Goal: Task Accomplishment & Management: Use online tool/utility

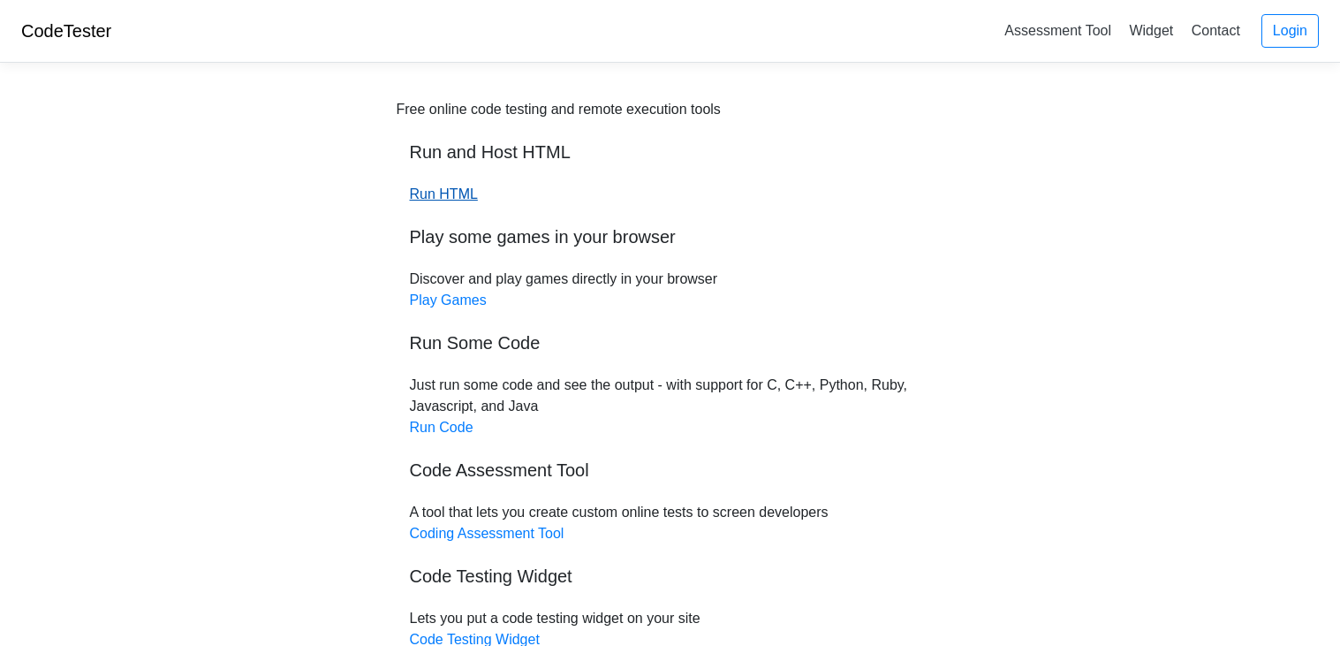
click at [430, 192] on link "Run HTML" at bounding box center [444, 193] width 68 height 15
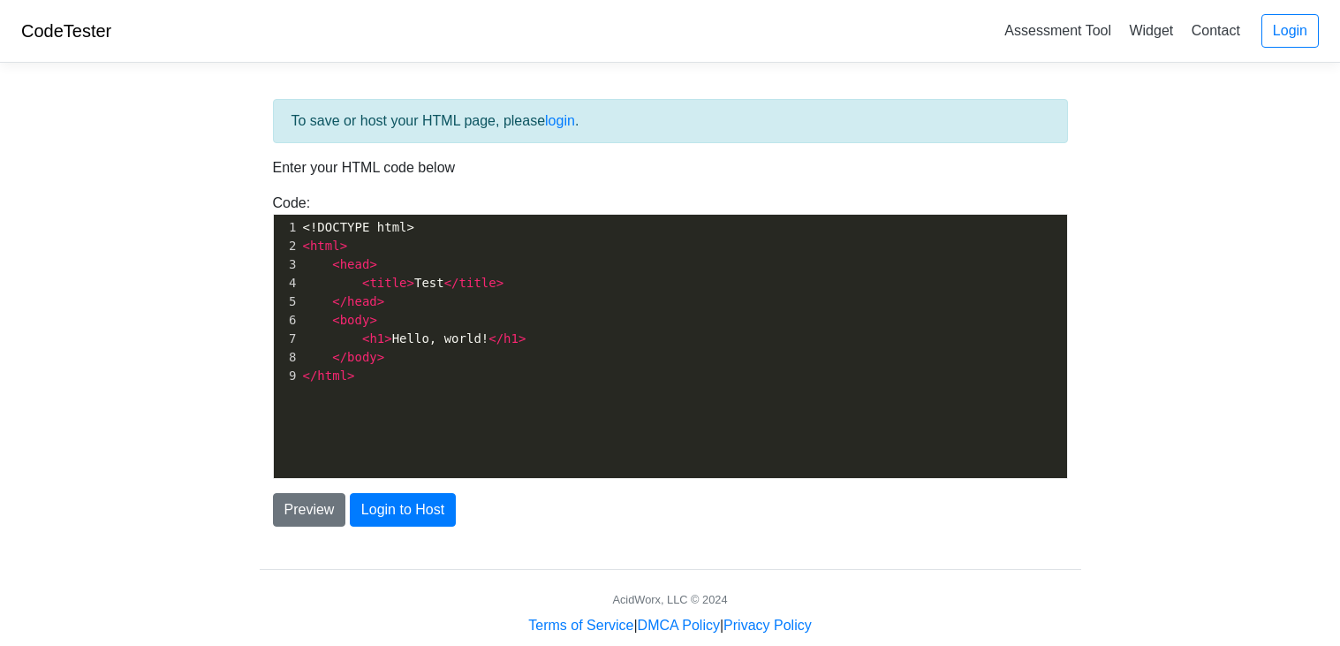
scroll to position [5, 0]
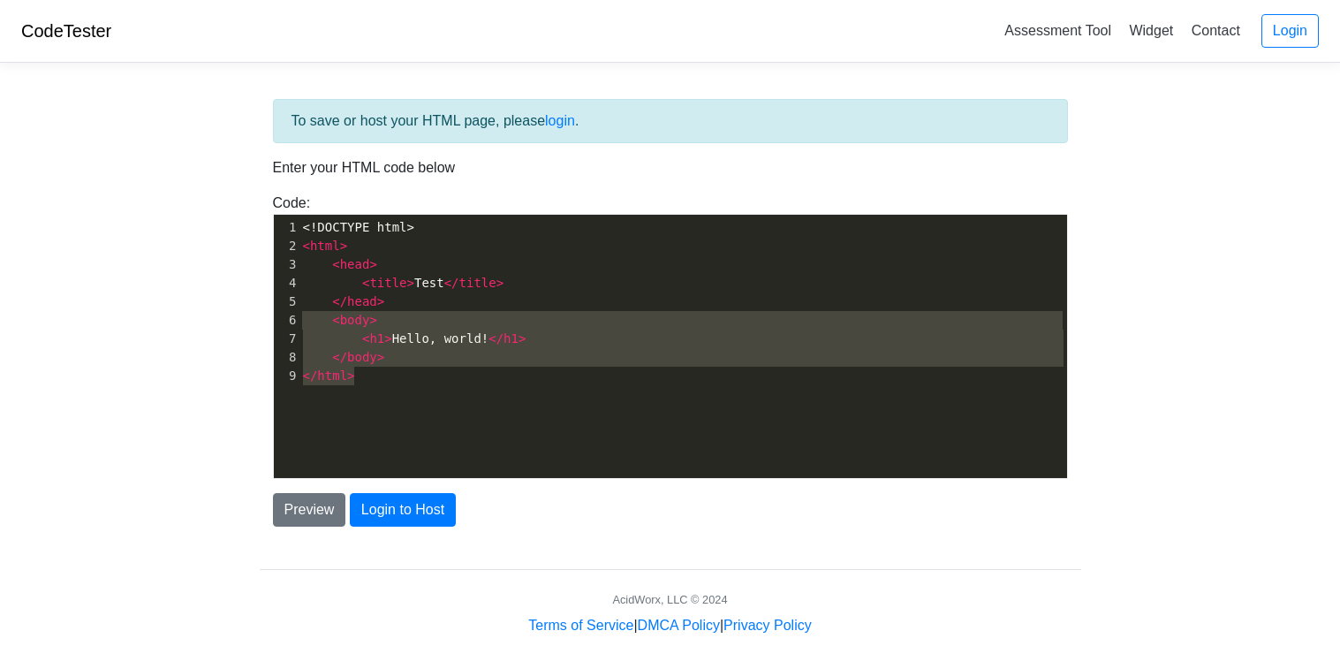
type textarea "<!DOCTYPE html> <html> <head> <title>Test</title> </head> <body> <h1>Hello, wor…"
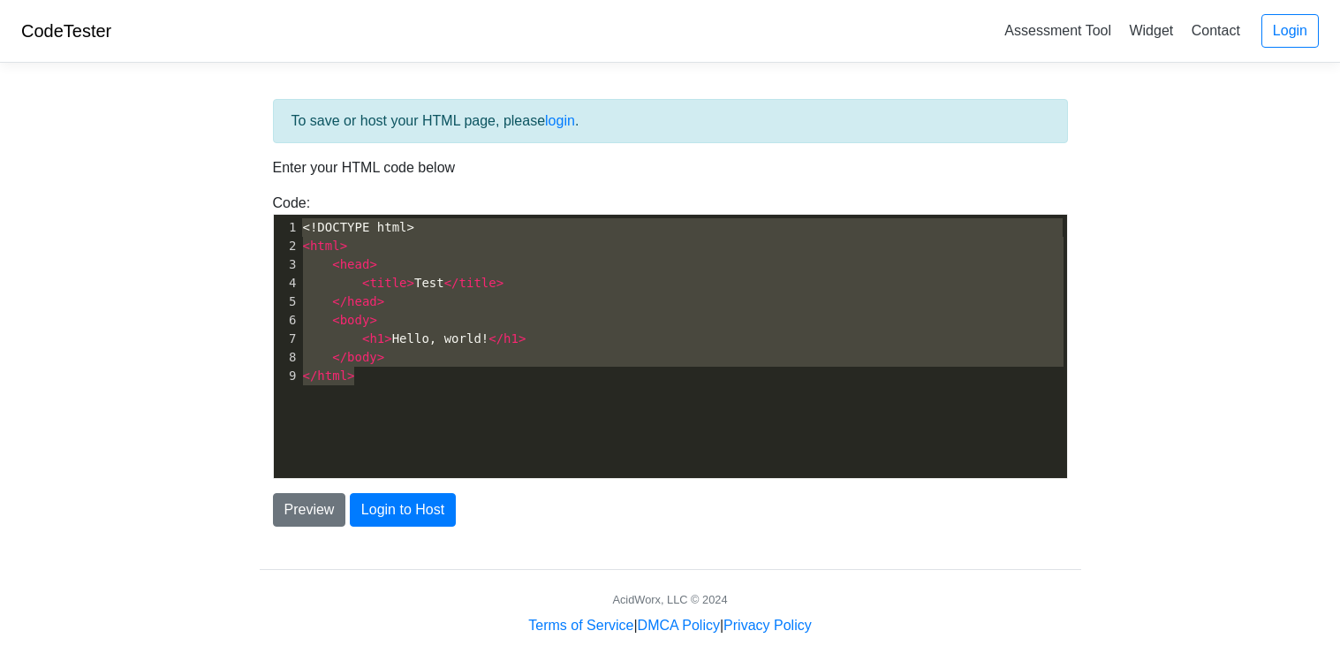
drag, startPoint x: 415, startPoint y: 383, endPoint x: 156, endPoint y: 145, distance: 351.9
click at [156, 145] on body "CodeTester Assessment Tool Widget Contact Login To save or host your HTML page,…" at bounding box center [670, 318] width 1340 height 636
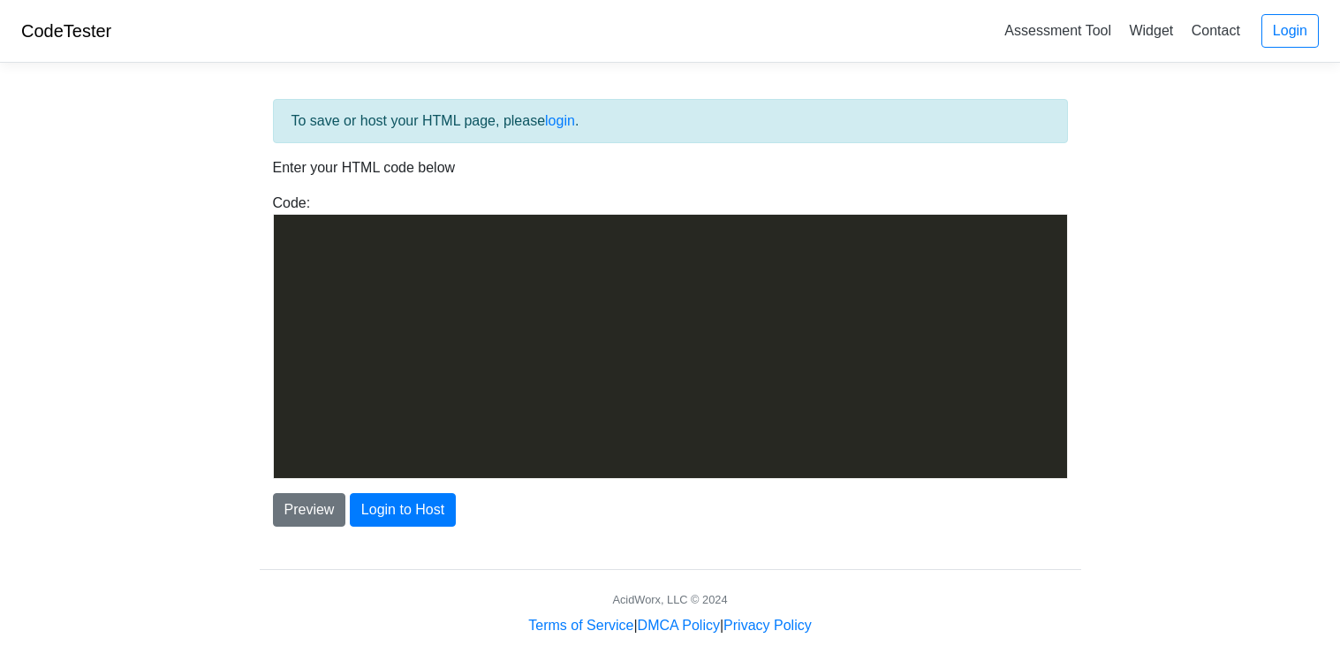
scroll to position [1413, 0]
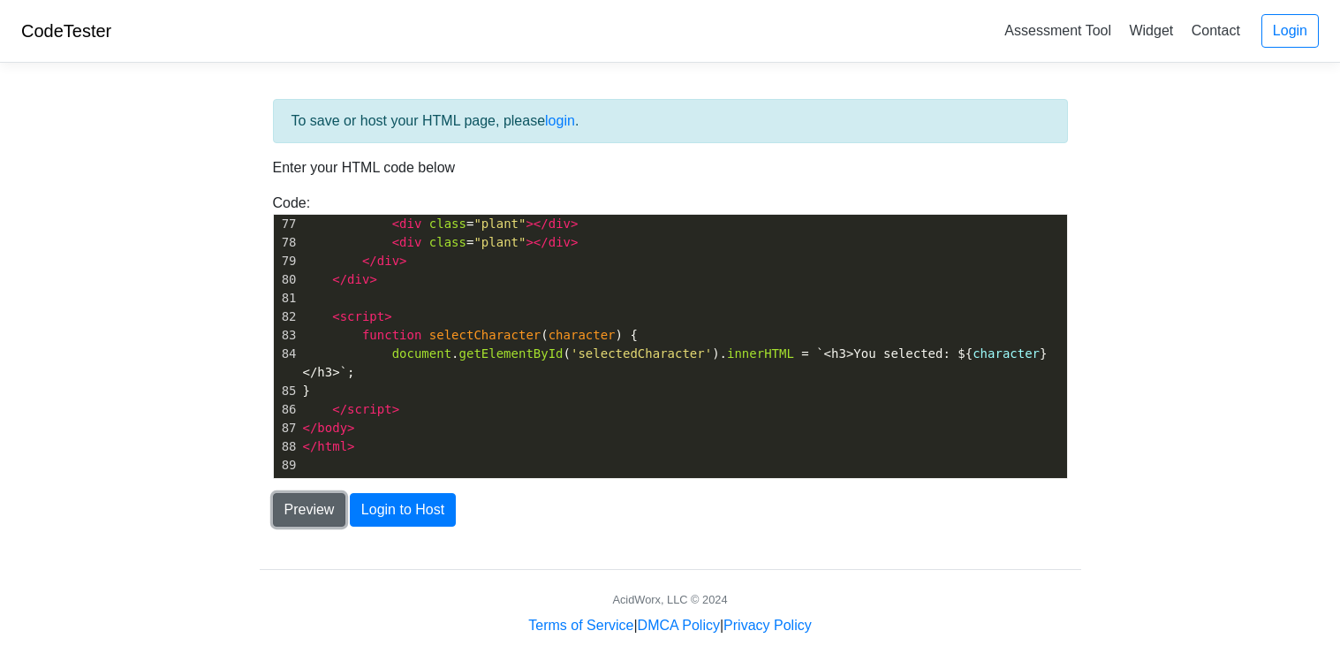
click at [328, 503] on button "Preview" at bounding box center [309, 510] width 73 height 34
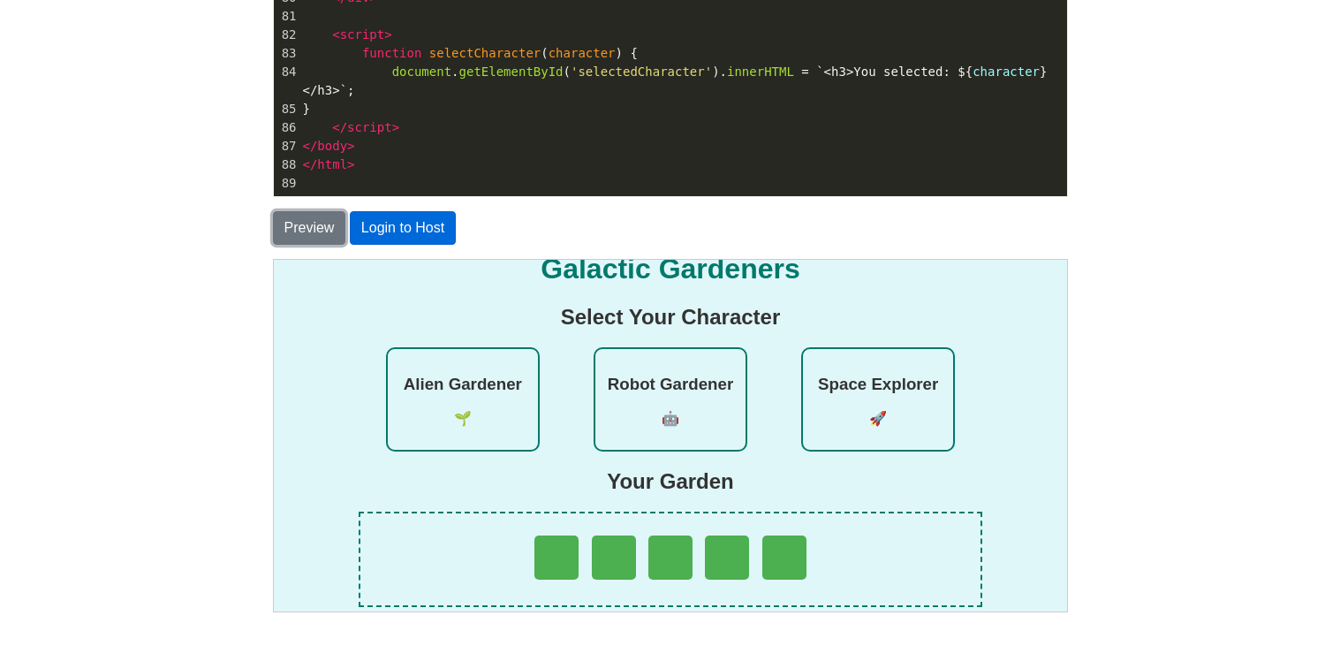
scroll to position [25, 0]
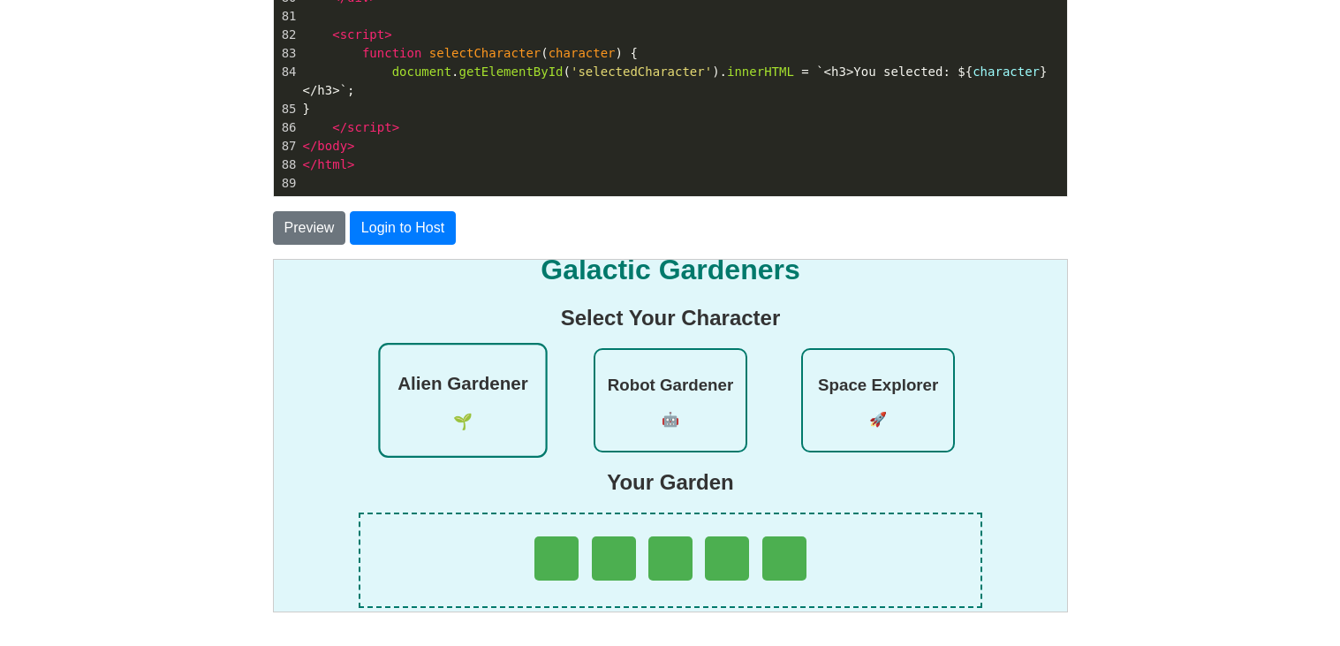
click at [472, 412] on p "🌱" at bounding box center [461, 421] width 146 height 19
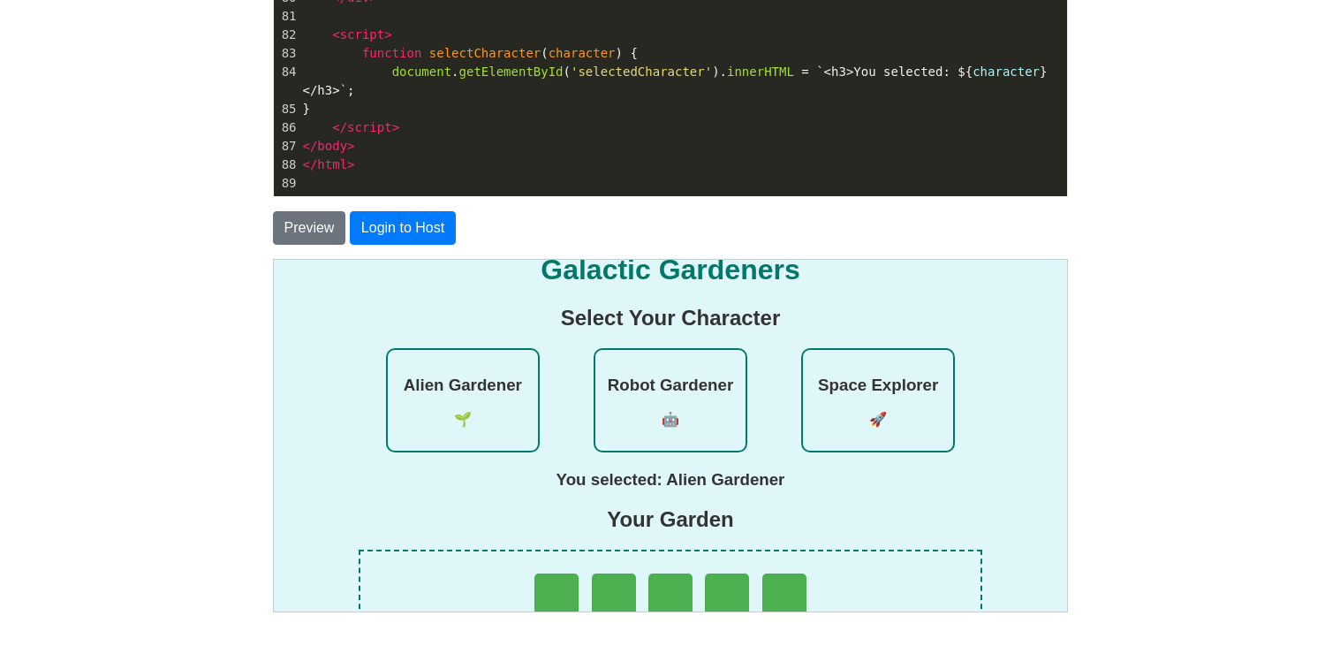
scroll to position [75, 0]
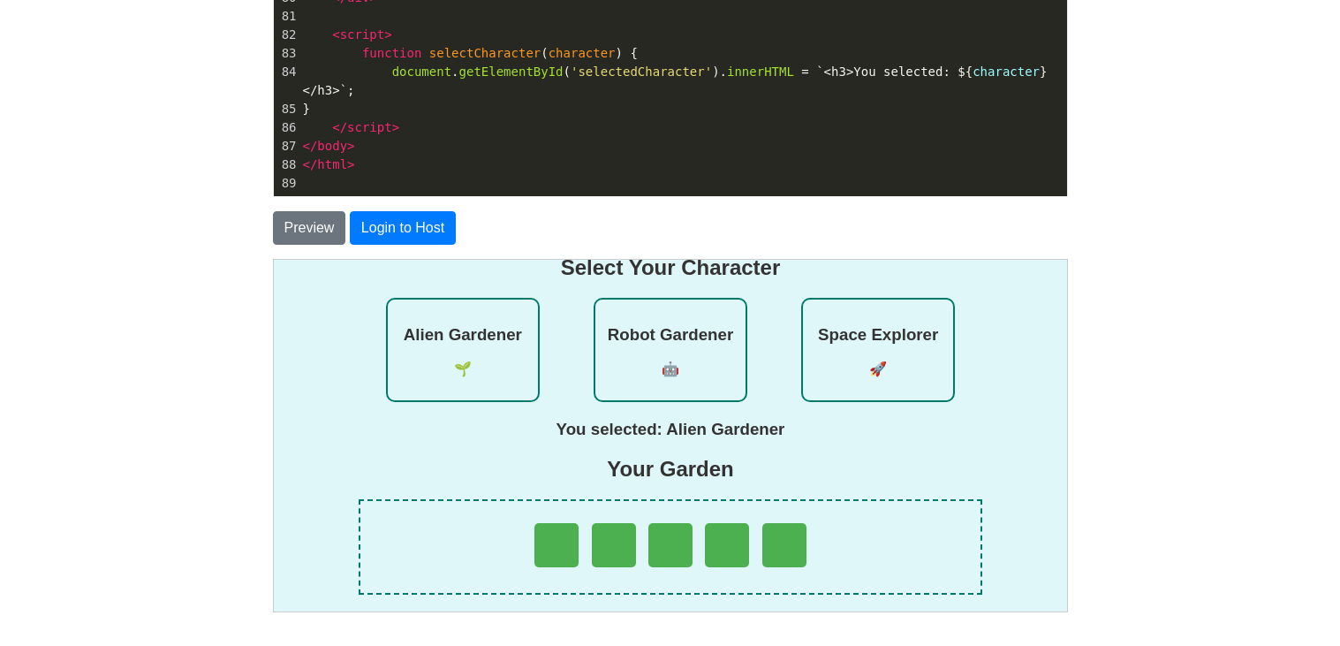
click at [553, 538] on div at bounding box center [555, 544] width 44 height 44
click at [642, 545] on div at bounding box center [669, 545] width 624 height 95
click at [706, 550] on div at bounding box center [725, 544] width 44 height 44
click at [684, 549] on div at bounding box center [669, 544] width 44 height 44
click at [444, 325] on h3 "Alien Gardener" at bounding box center [461, 332] width 146 height 21
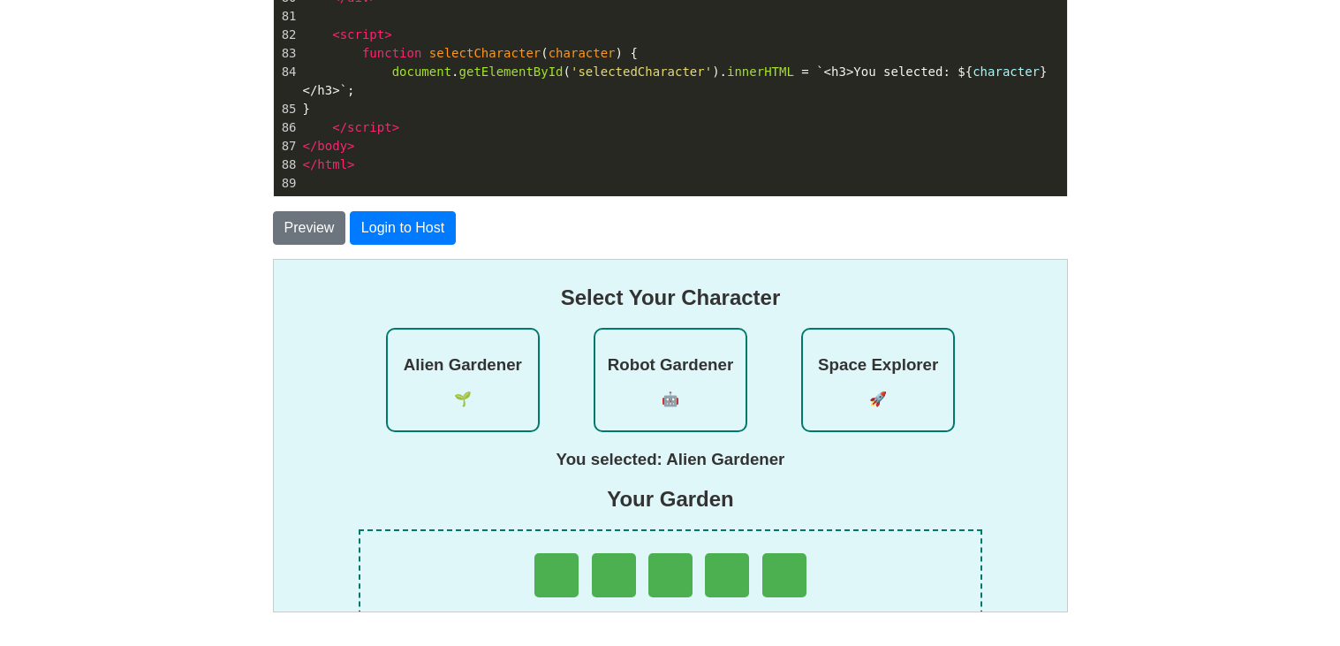
scroll to position [43, 0]
click at [621, 412] on div "Robot Gardener 🤖" at bounding box center [669, 381] width 154 height 104
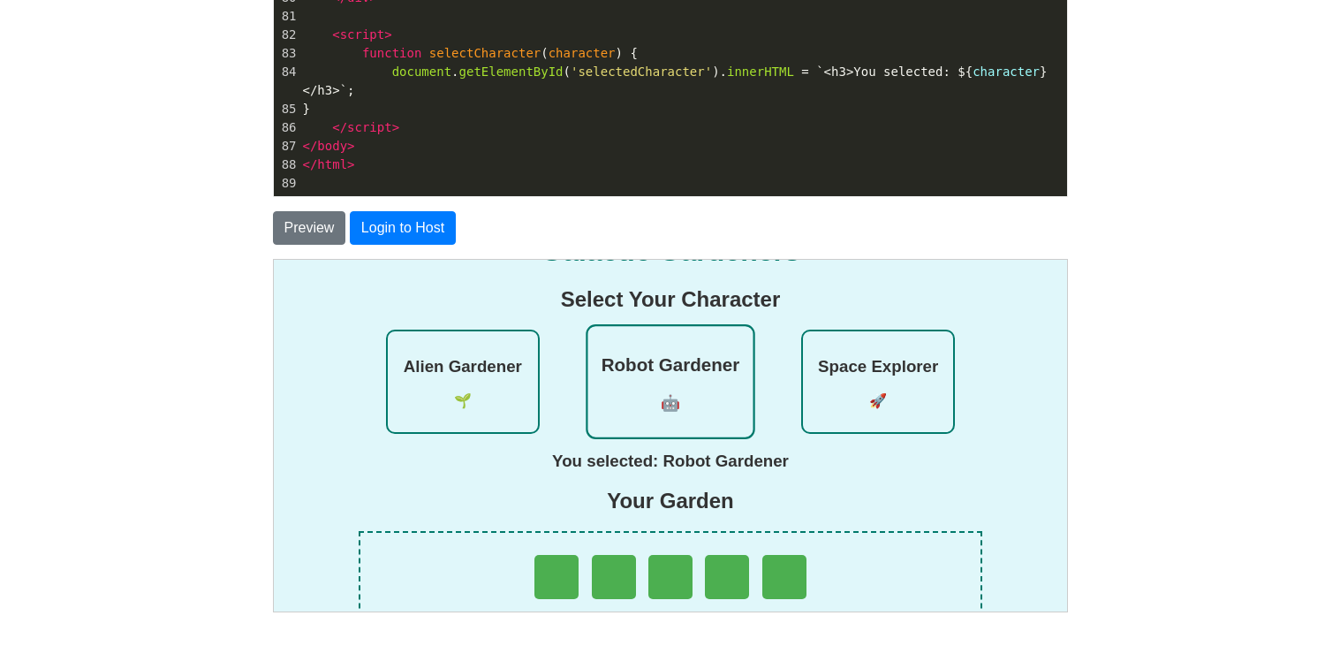
click at [619, 412] on div "Robot Gardener 🤖" at bounding box center [668, 380] width 169 height 115
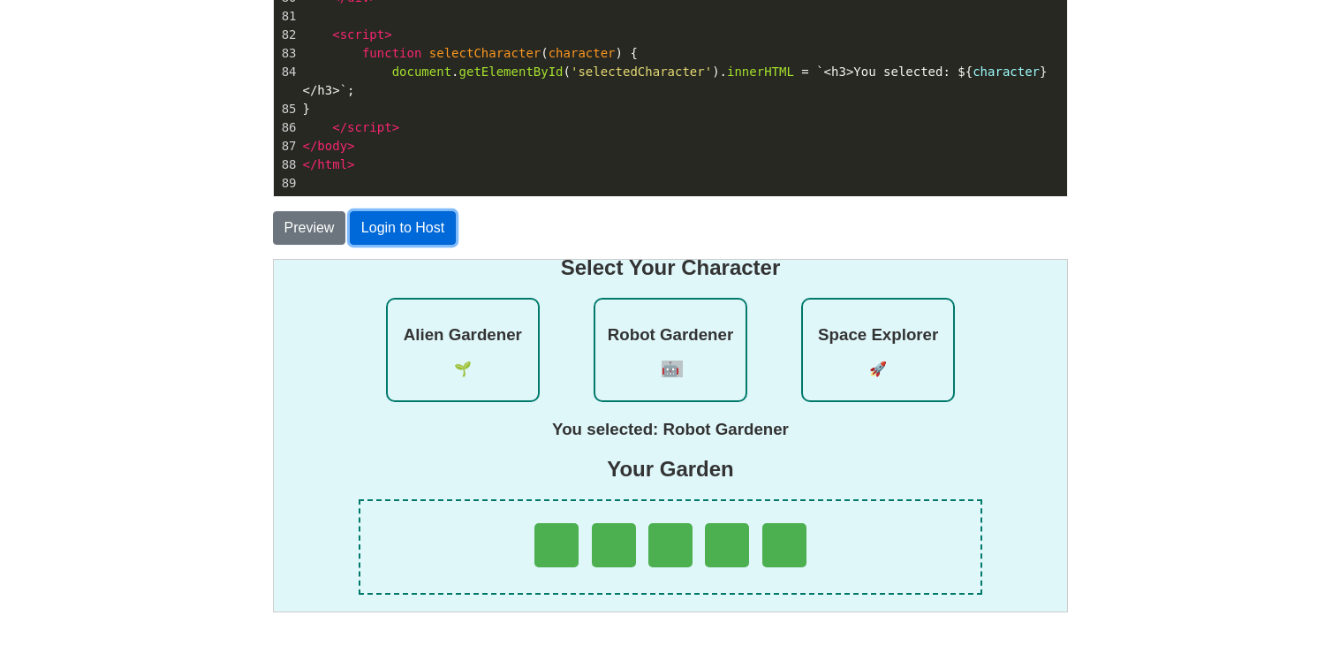
click at [376, 223] on button "Login to Host" at bounding box center [403, 228] width 106 height 34
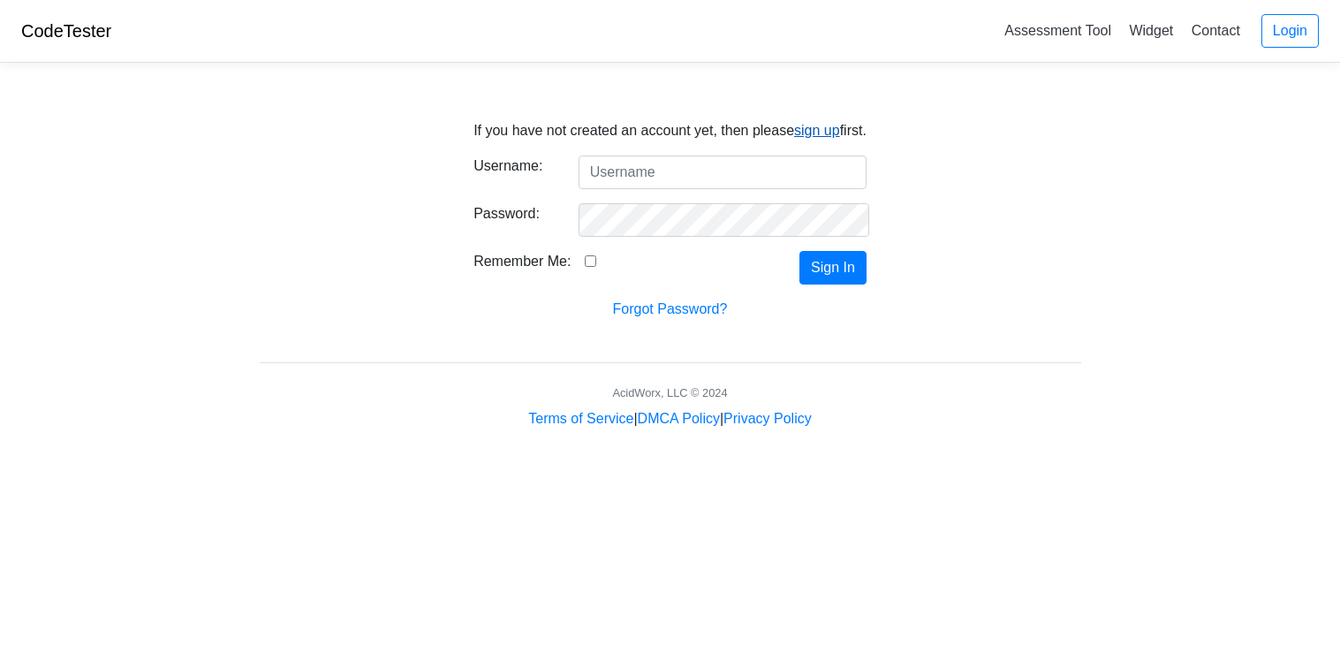
click at [814, 138] on link "sign up" at bounding box center [817, 130] width 46 height 15
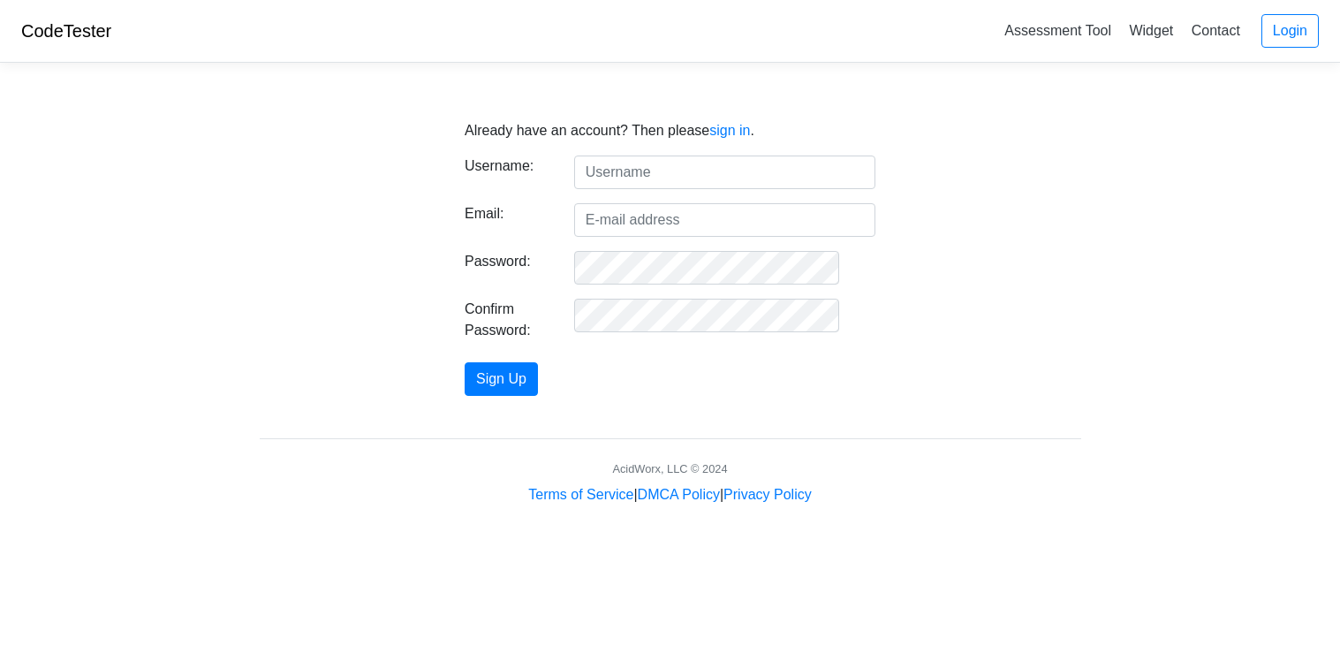
type input "M"
type input "Mcbiggie"
click at [687, 221] on input "Email:" at bounding box center [724, 220] width 301 height 34
type input "S"
type input "M"
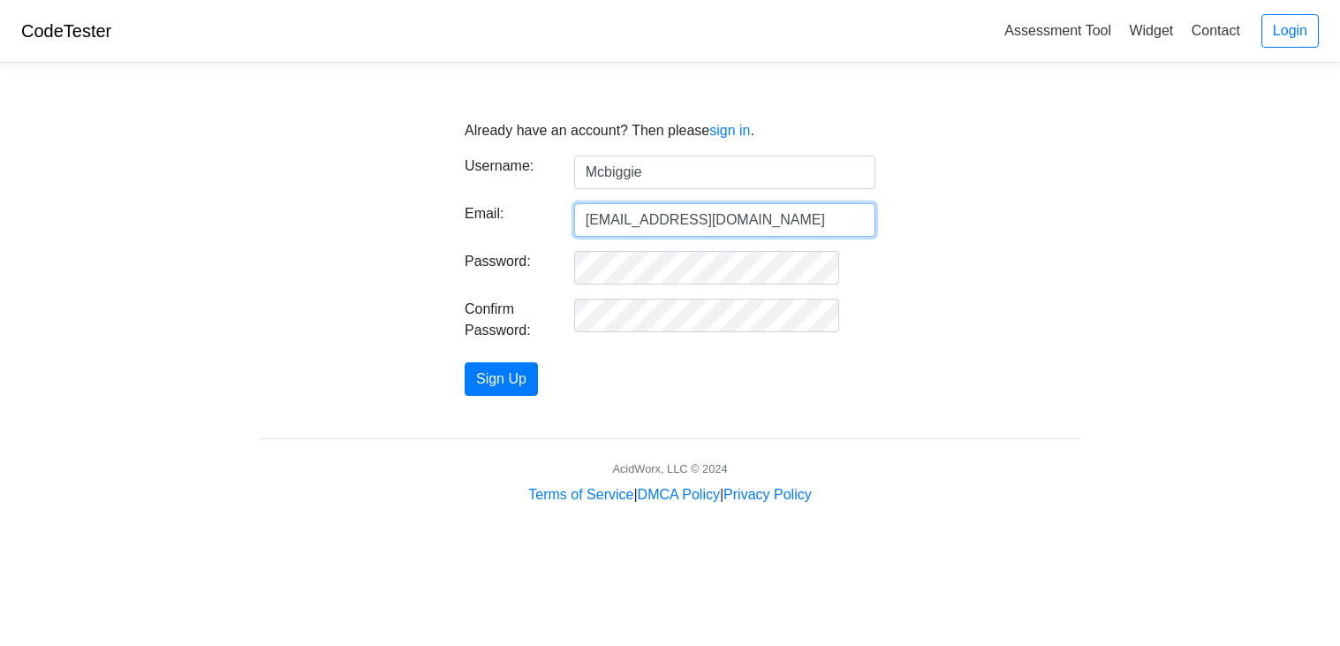
type input "16691@teays.us"
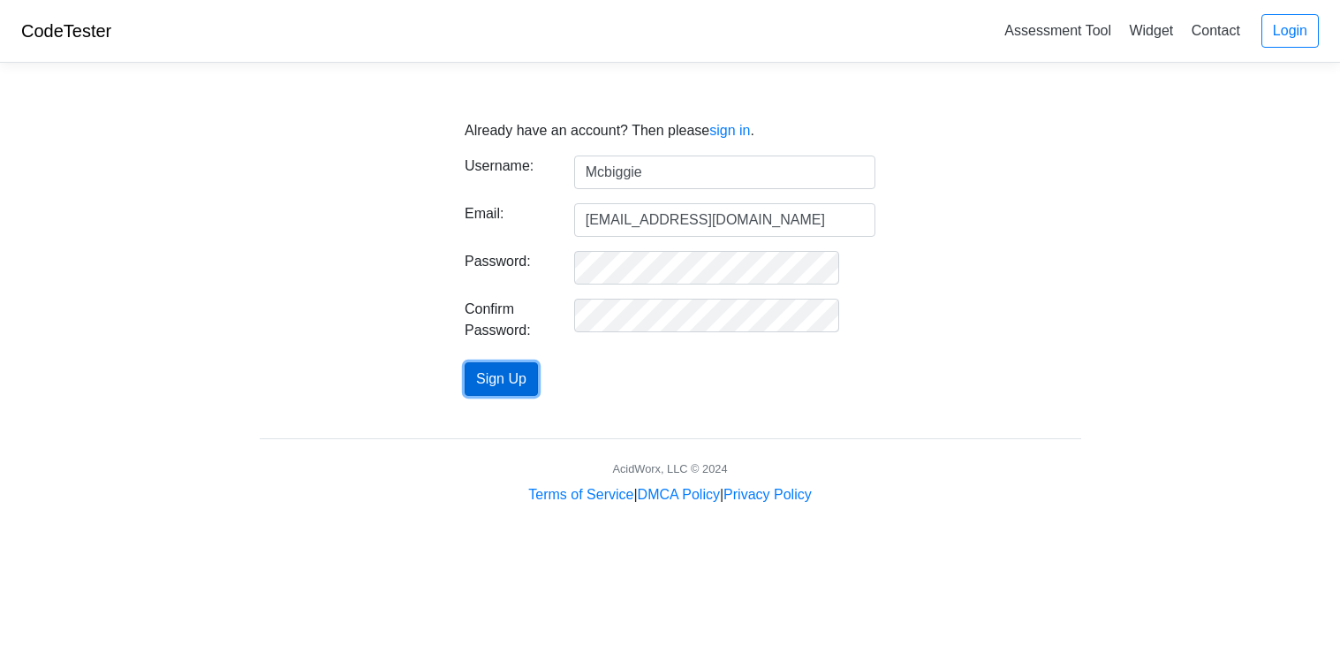
click at [538, 383] on button "Sign Up" at bounding box center [501, 379] width 73 height 34
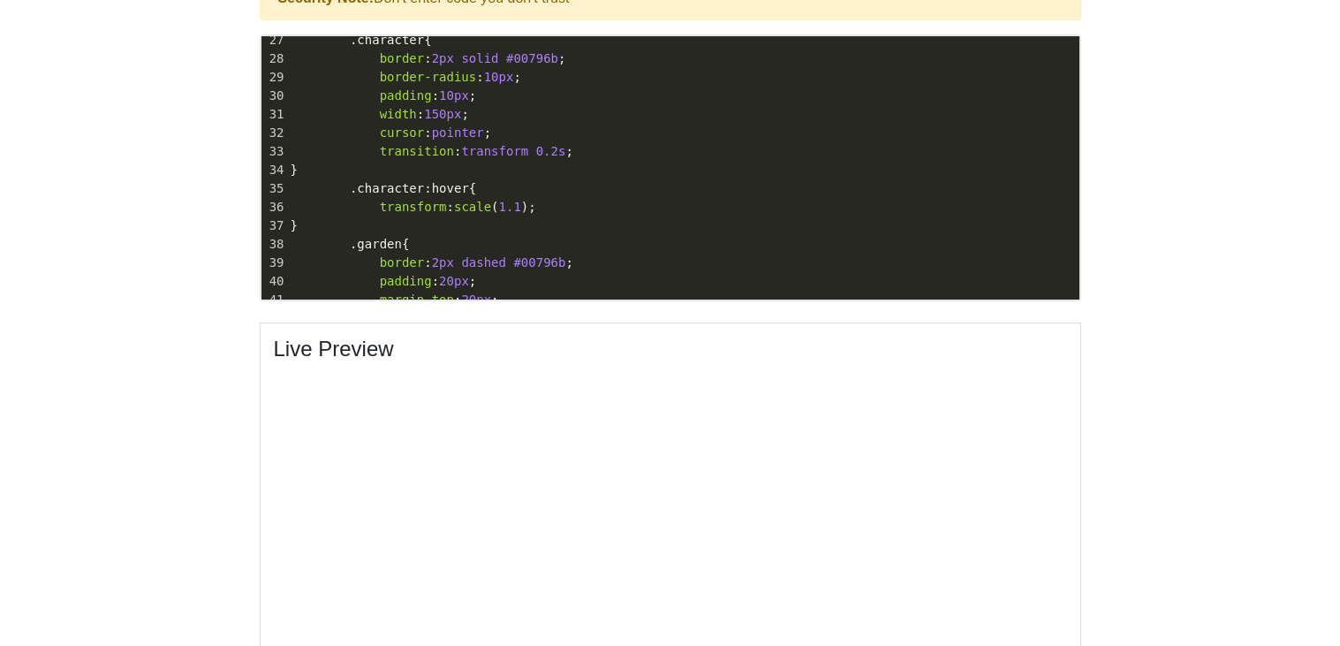
scroll to position [970, 0]
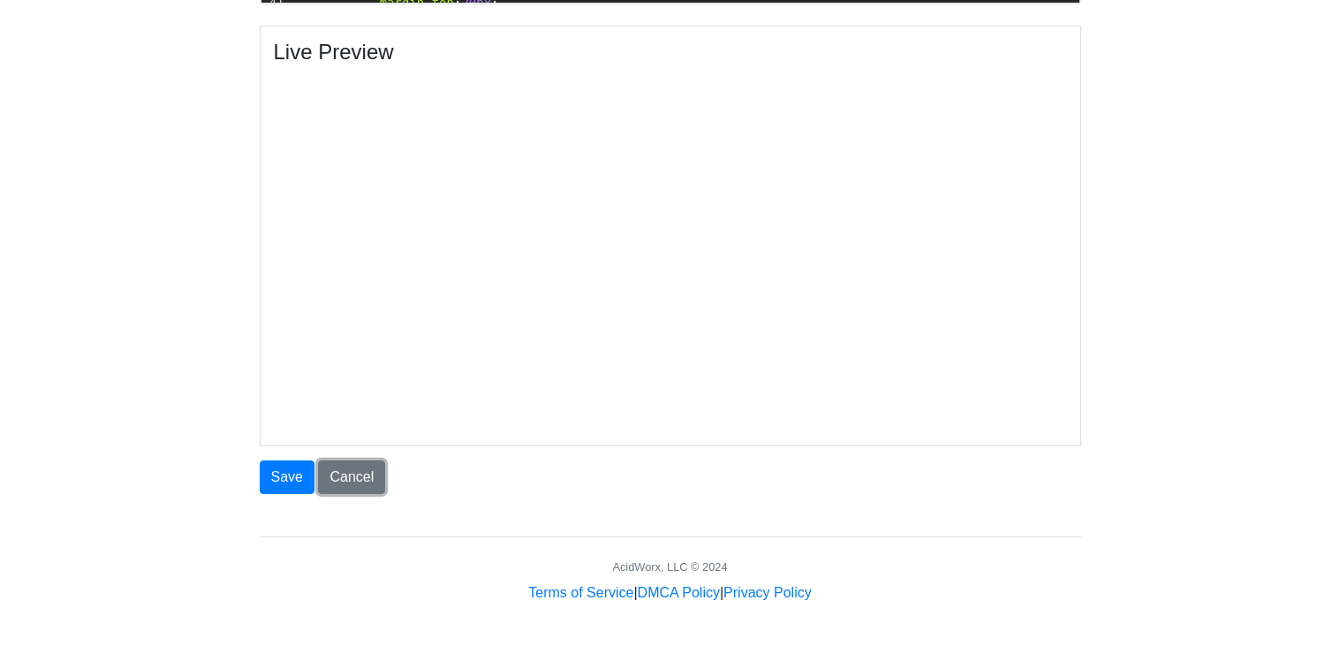
click at [342, 469] on link "Cancel" at bounding box center [351, 477] width 67 height 34
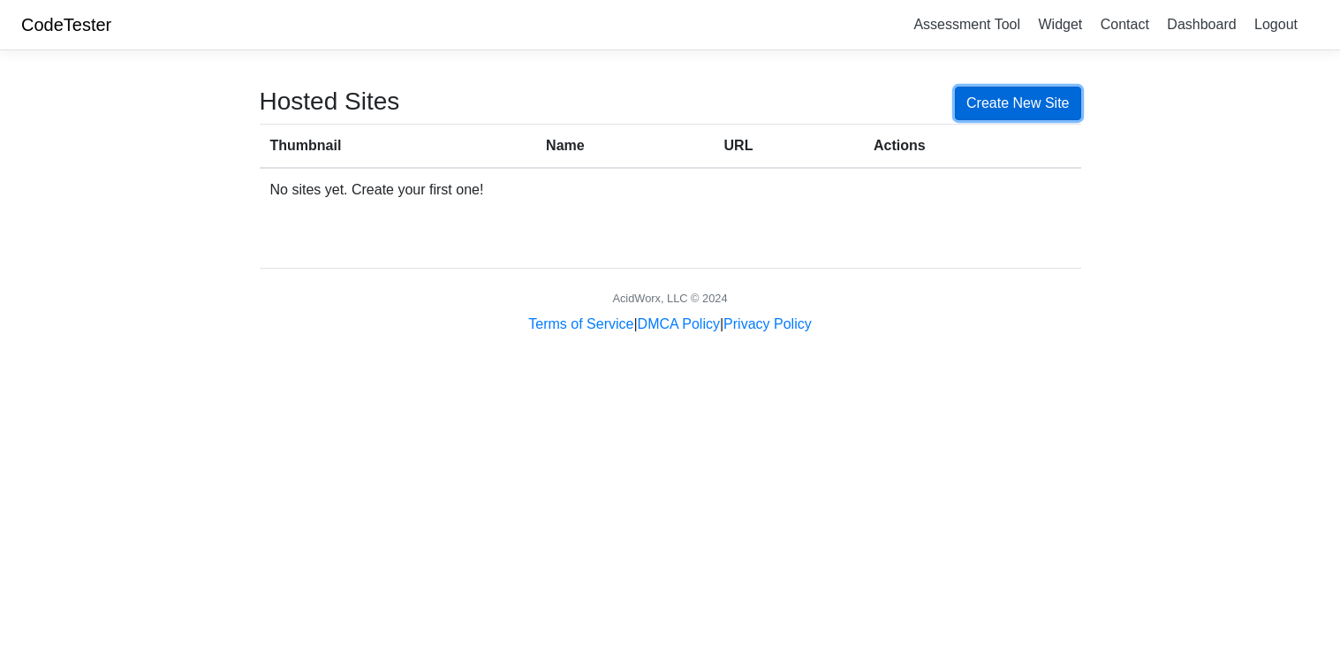
click at [997, 99] on link "Create New Site" at bounding box center [1018, 104] width 126 height 34
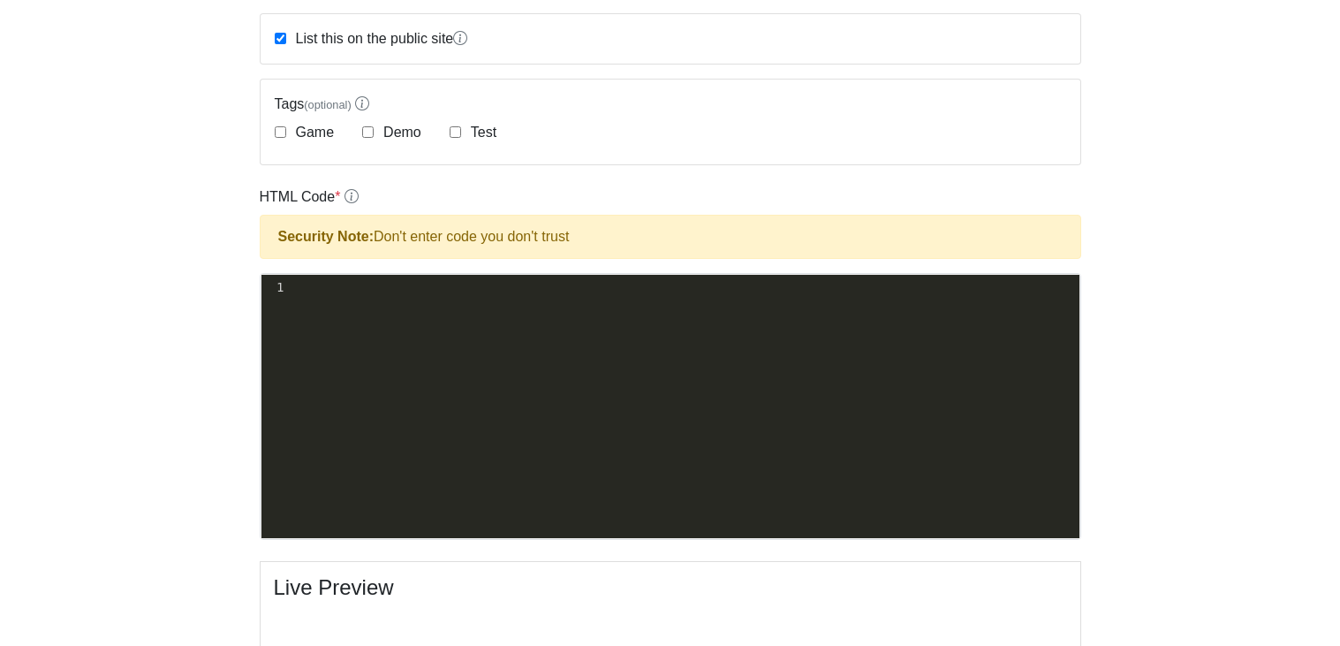
scroll to position [443, 0]
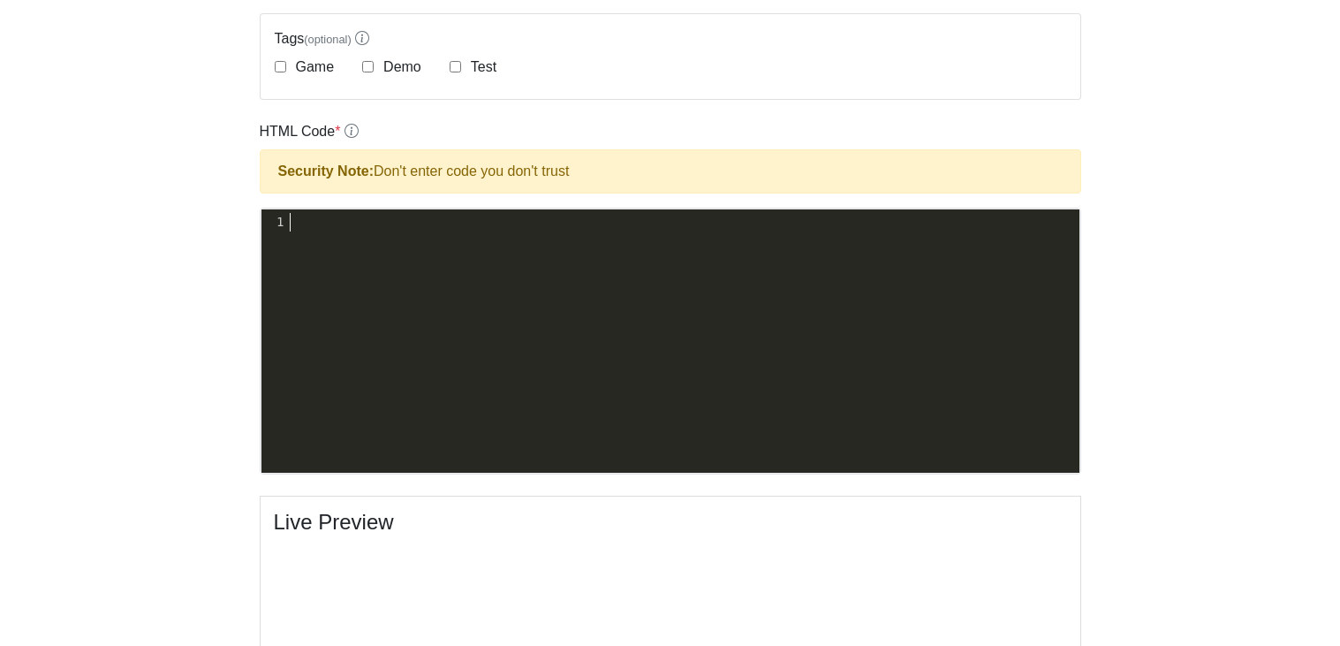
click at [704, 230] on div "xxxxxxxxxx 1 ​" at bounding box center [683, 222] width 792 height 26
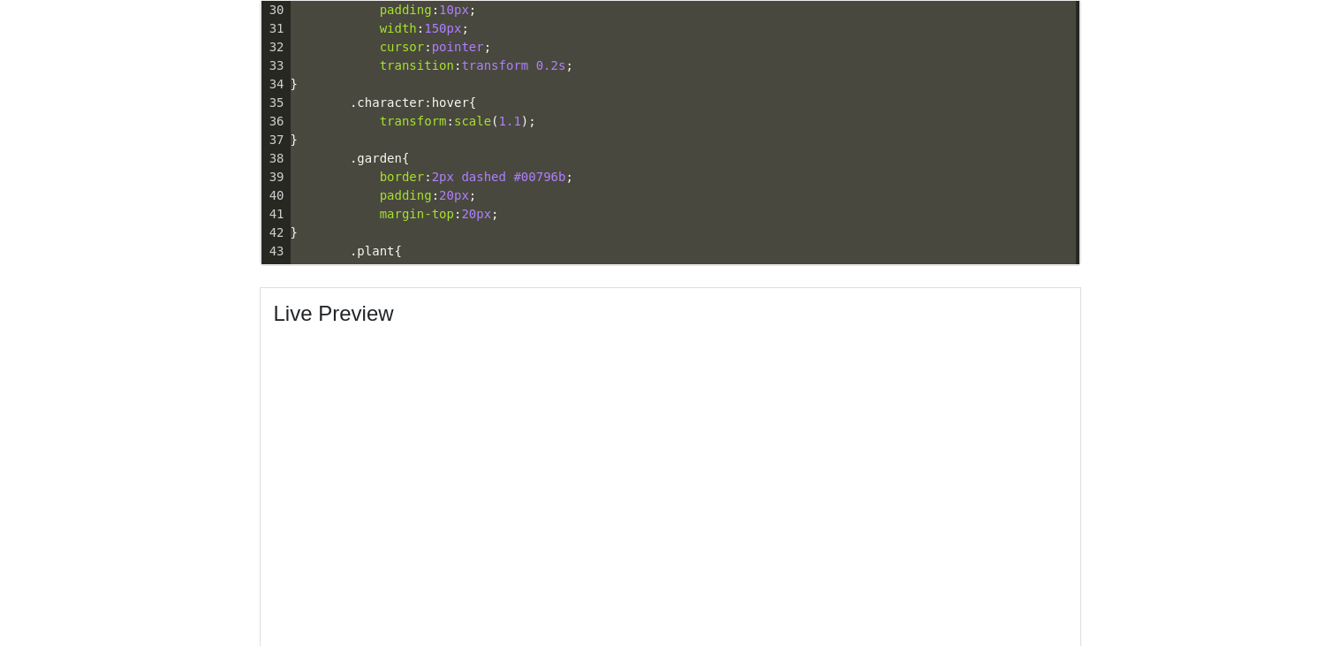
scroll to position [430, 0]
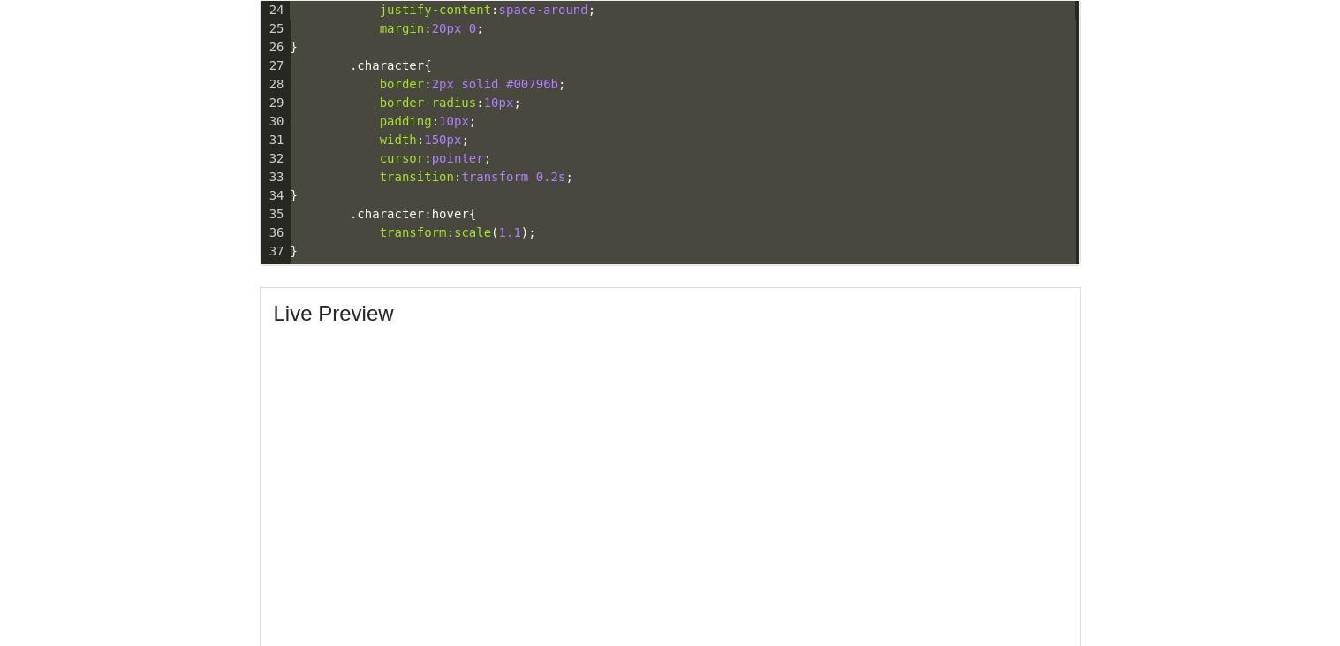
type textarea "<!DOCTYPE html> <html lang="en"> <head> <meta charset="UTF-8"> <meta name="view…"
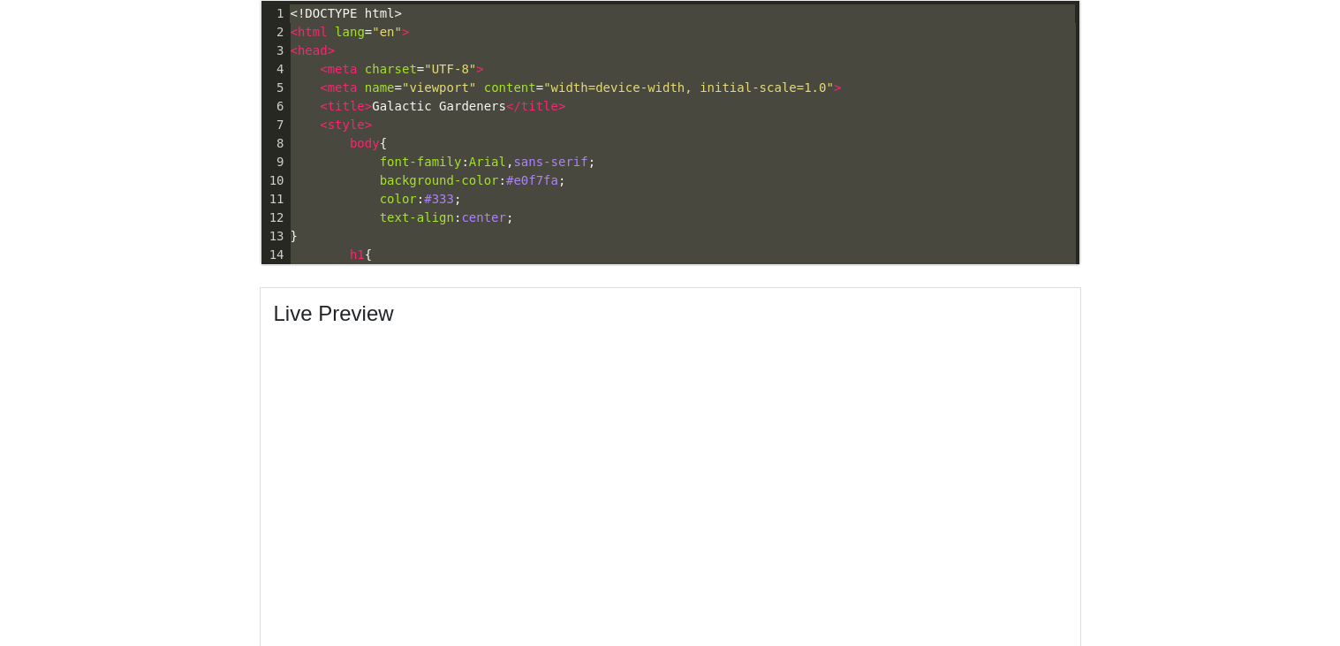
drag, startPoint x: 349, startPoint y: 102, endPoint x: 10, endPoint y: -107, distance: 398.6
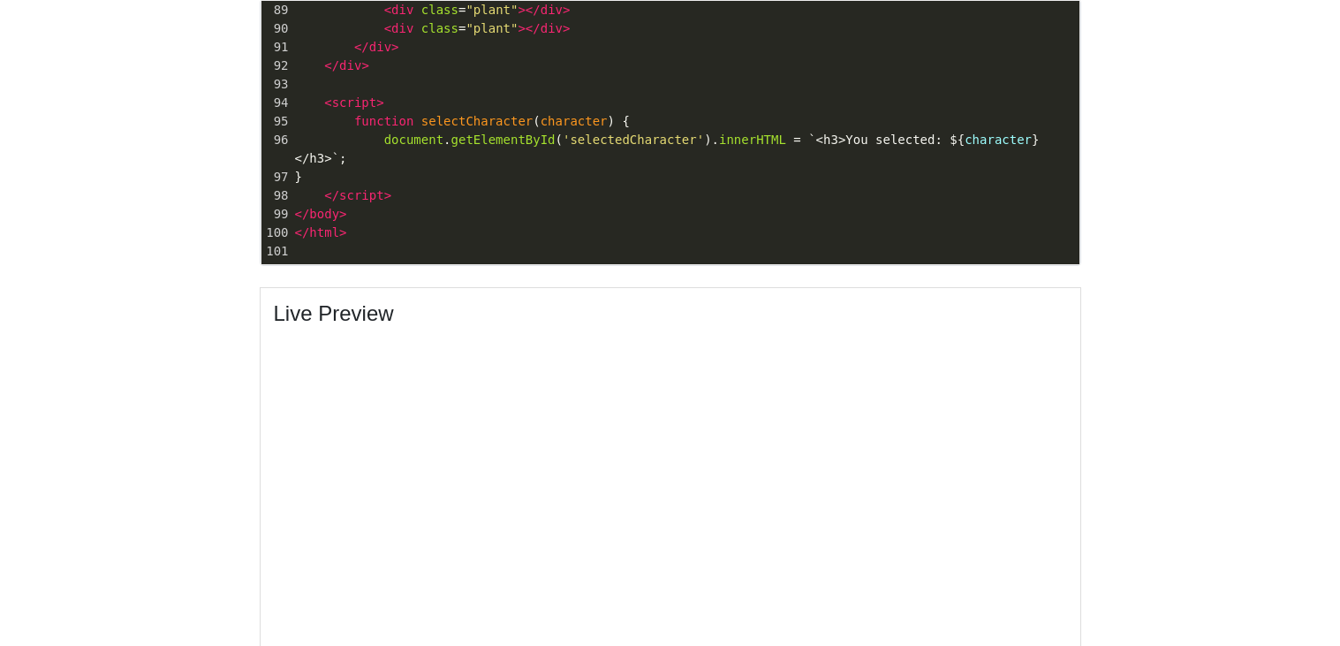
scroll to position [912, 0]
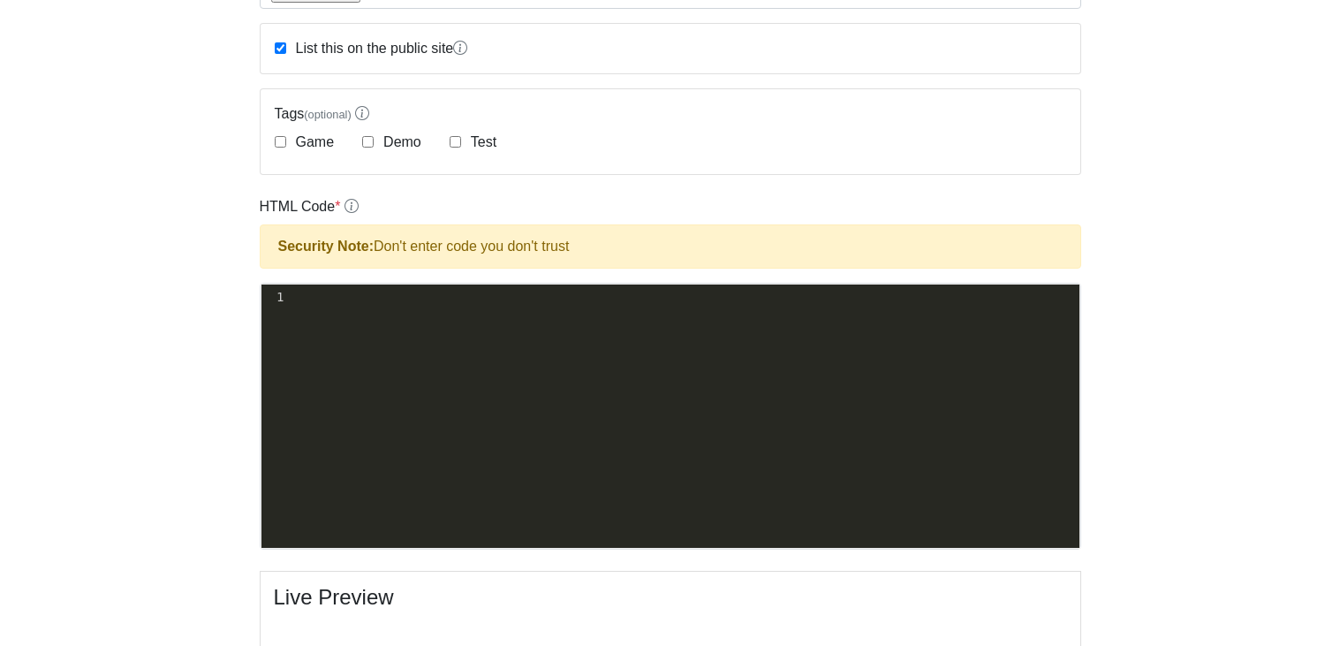
scroll to position [361, 0]
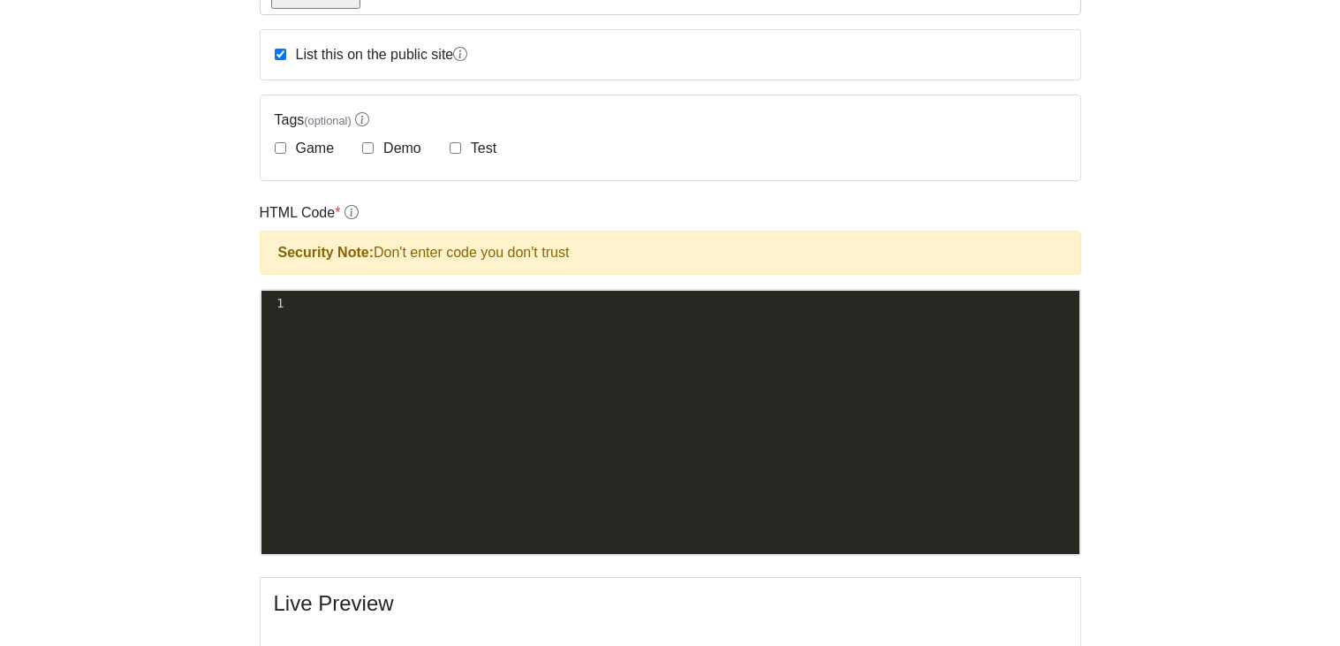
click at [530, 307] on pre "​" at bounding box center [683, 303] width 792 height 19
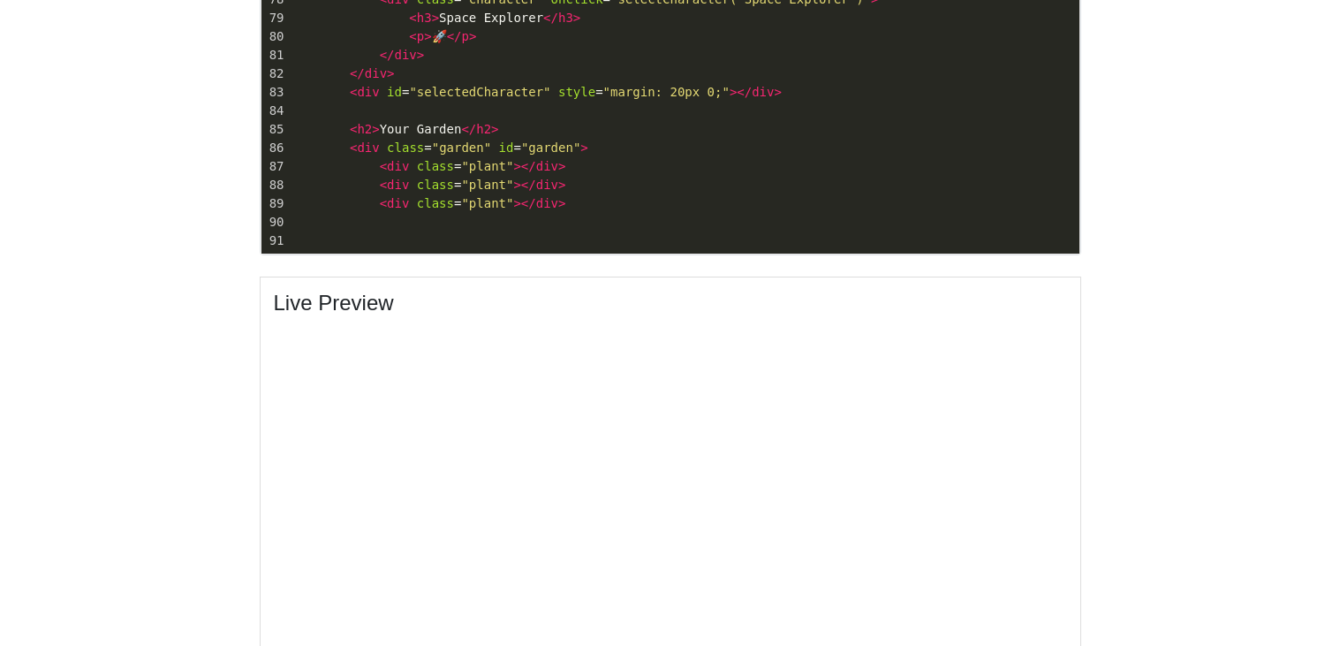
scroll to position [912, 0]
